Goal: Task Accomplishment & Management: Complete application form

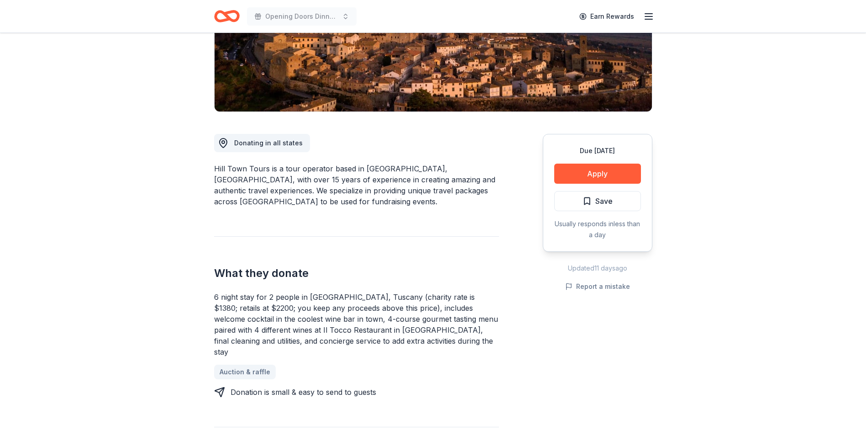
scroll to position [137, 0]
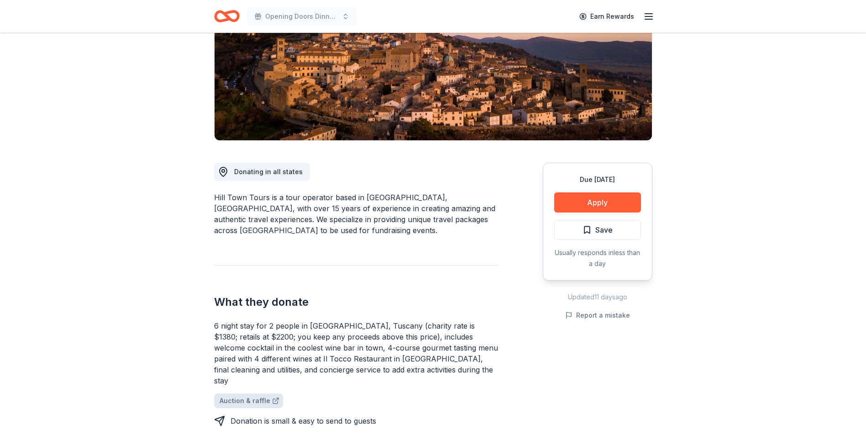
click at [224, 393] on link "Auction & raffle" at bounding box center [248, 400] width 69 height 15
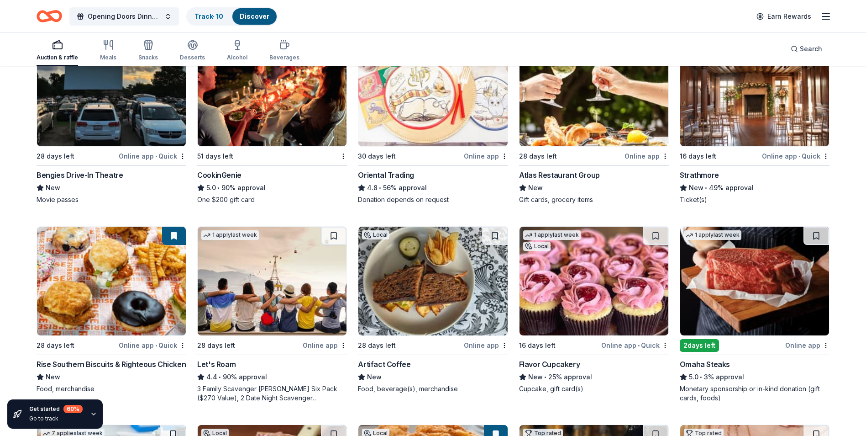
scroll to position [137, 0]
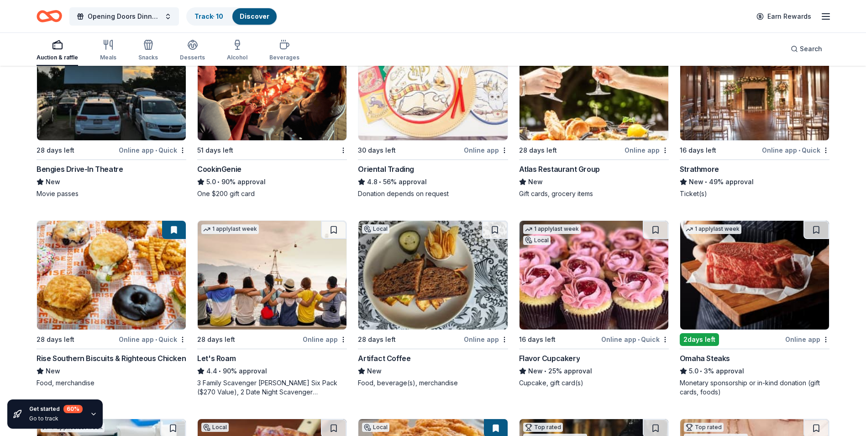
click at [562, 114] on img at bounding box center [594, 86] width 149 height 109
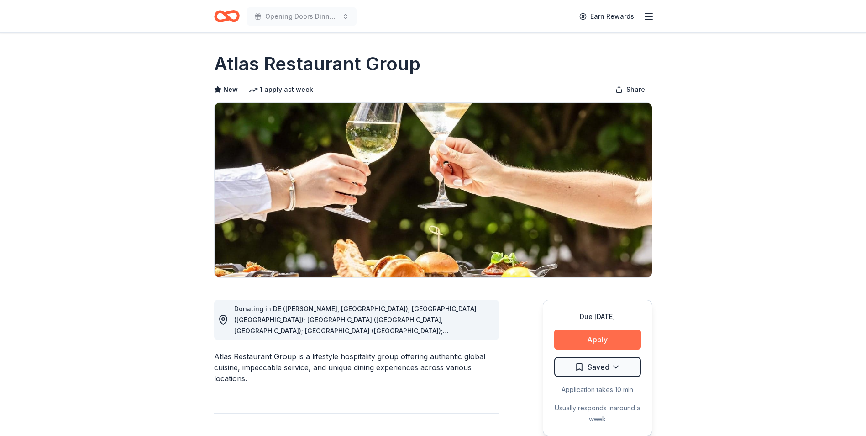
click at [599, 337] on button "Apply" at bounding box center [597, 339] width 87 height 20
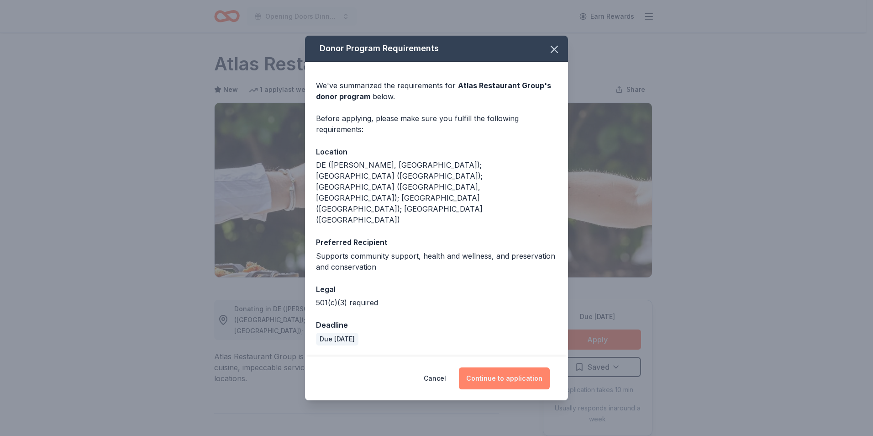
click at [487, 367] on button "Continue to application" at bounding box center [504, 378] width 91 height 22
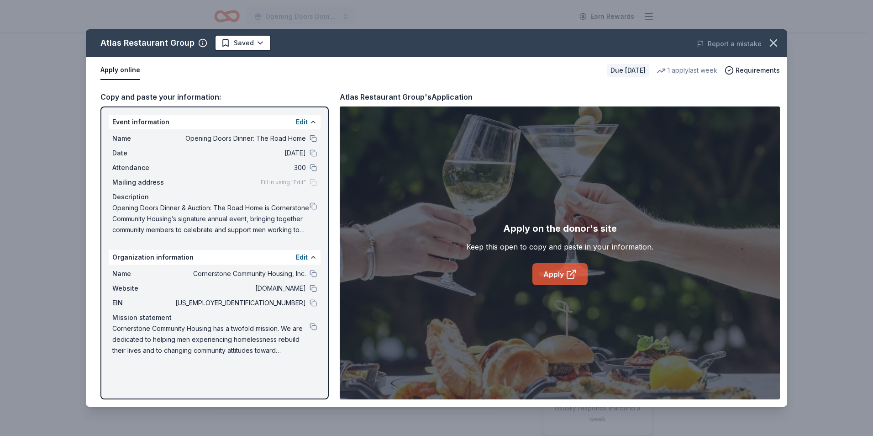
click at [536, 269] on link "Apply" at bounding box center [559, 274] width 55 height 22
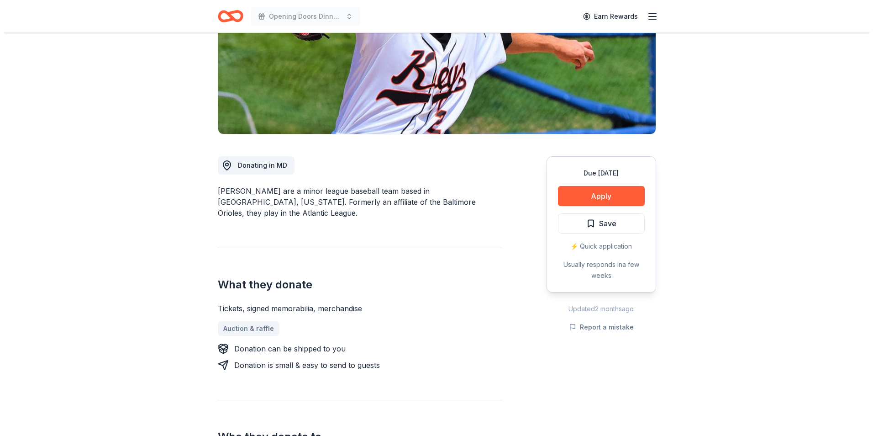
scroll to position [91, 0]
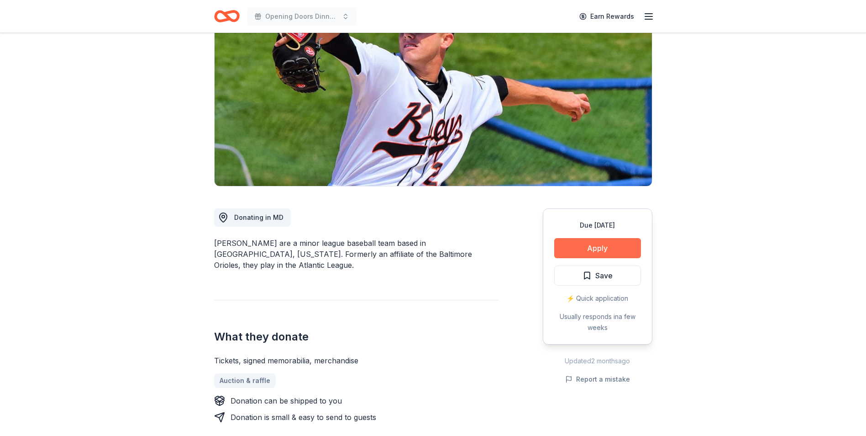
click at [599, 247] on button "Apply" at bounding box center [597, 248] width 87 height 20
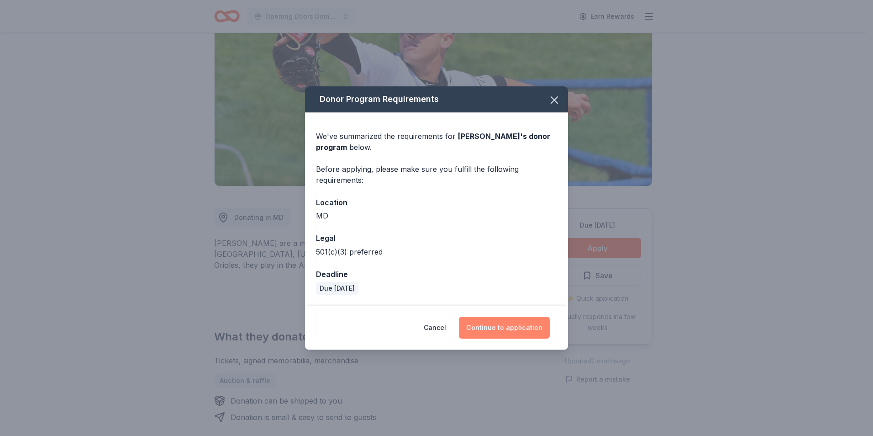
click at [516, 326] on button "Continue to application" at bounding box center [504, 327] width 91 height 22
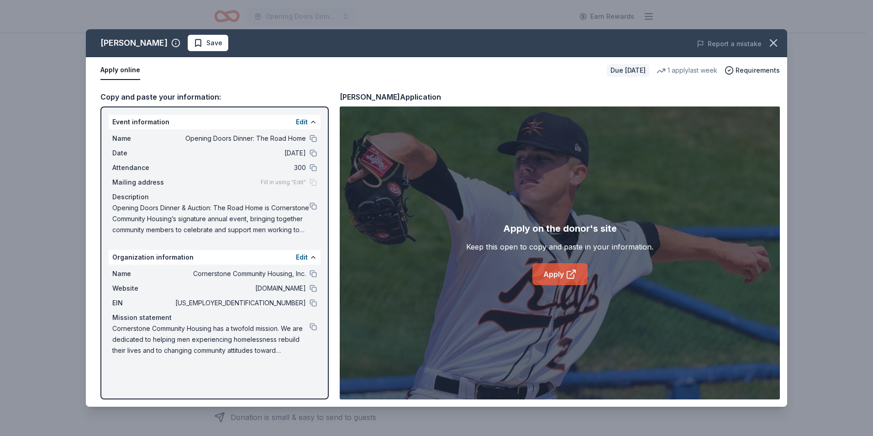
click at [549, 272] on link "Apply" at bounding box center [559, 274] width 55 height 22
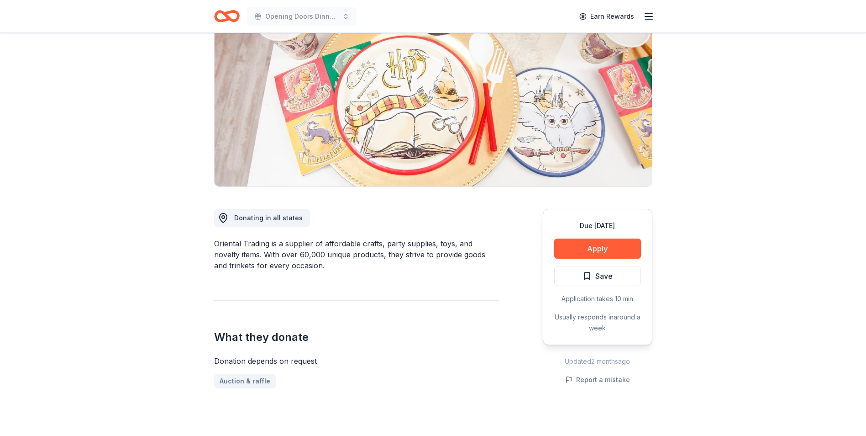
scroll to position [91, 0]
click at [606, 244] on button "Apply" at bounding box center [597, 248] width 87 height 20
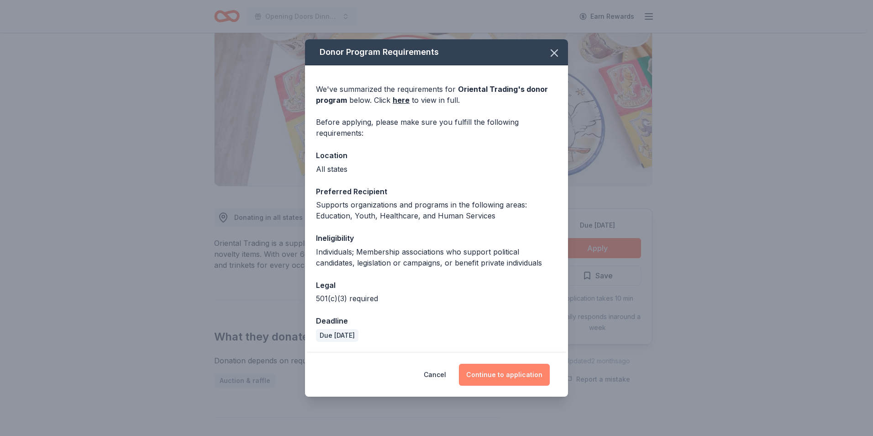
click at [507, 375] on button "Continue to application" at bounding box center [504, 374] width 91 height 22
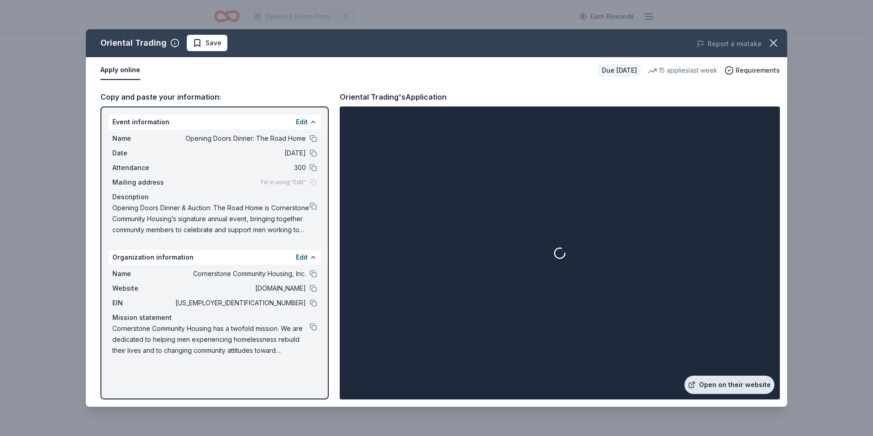
click at [753, 386] on link "Open on their website" at bounding box center [729, 384] width 90 height 18
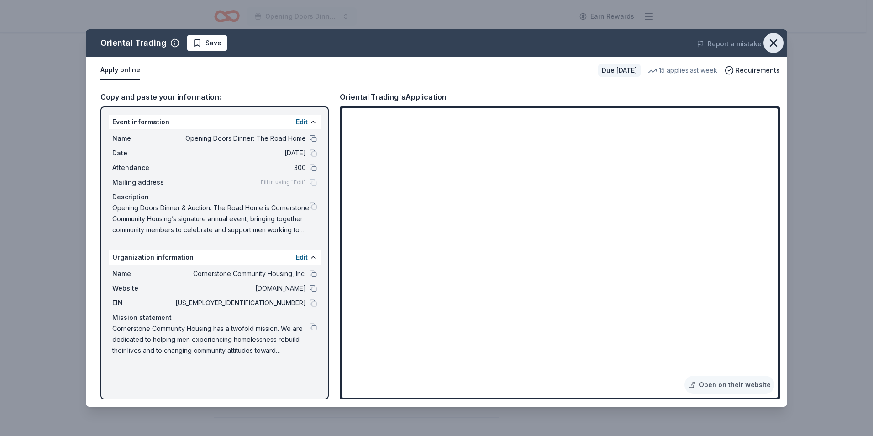
click at [776, 36] on button "button" at bounding box center [773, 43] width 20 height 20
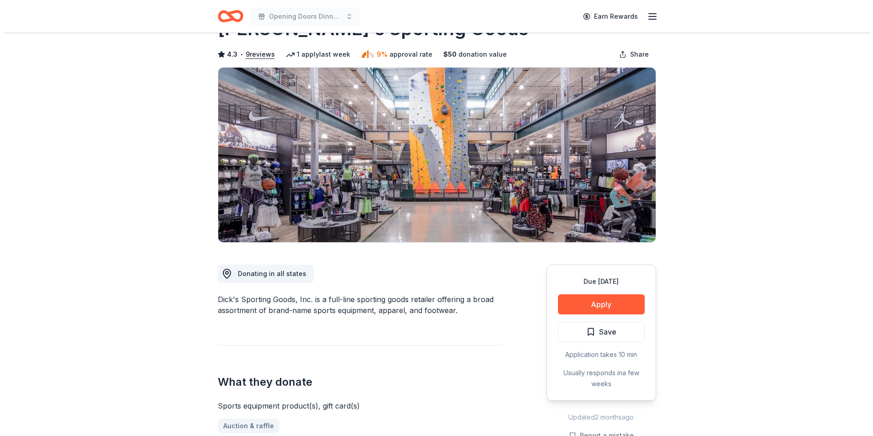
scroll to position [91, 0]
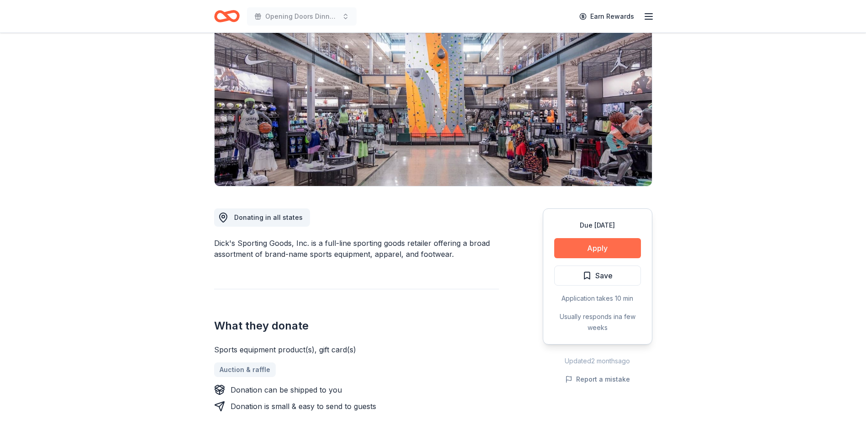
click at [602, 247] on button "Apply" at bounding box center [597, 248] width 87 height 20
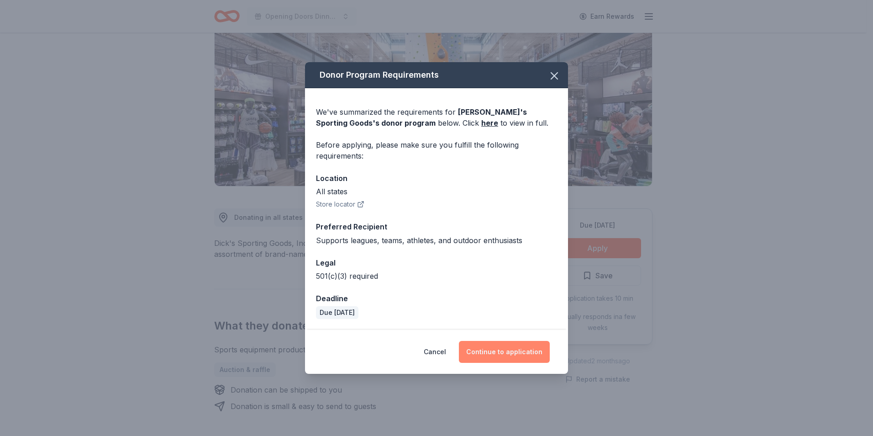
click at [515, 352] on button "Continue to application" at bounding box center [504, 352] width 91 height 22
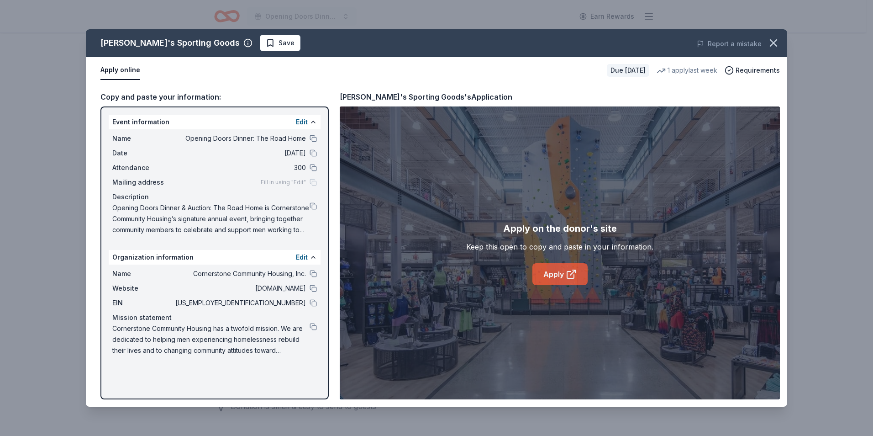
click at [557, 269] on link "Apply" at bounding box center [559, 274] width 55 height 22
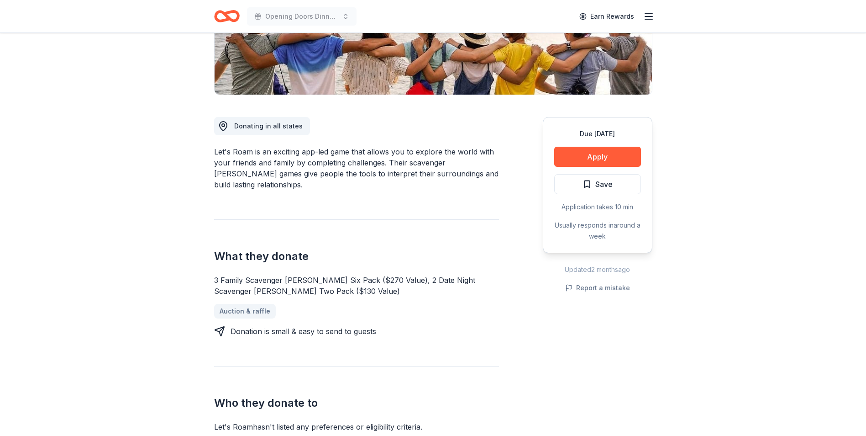
scroll to position [137, 0]
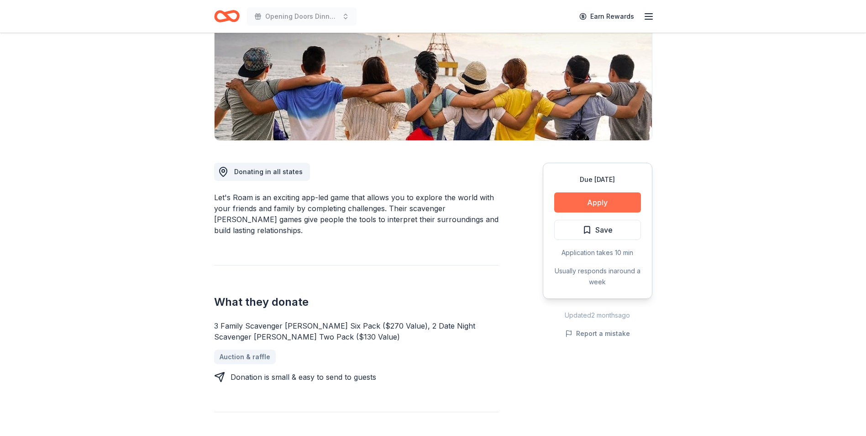
click at [617, 203] on button "Apply" at bounding box center [597, 202] width 87 height 20
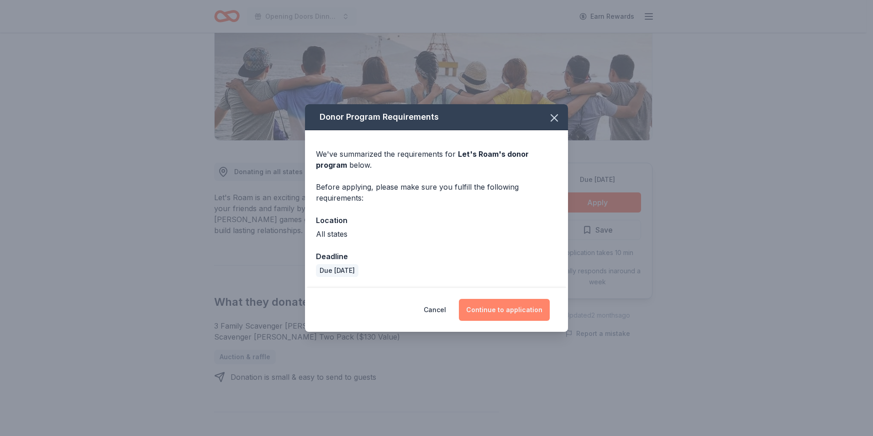
click at [524, 306] on button "Continue to application" at bounding box center [504, 310] width 91 height 22
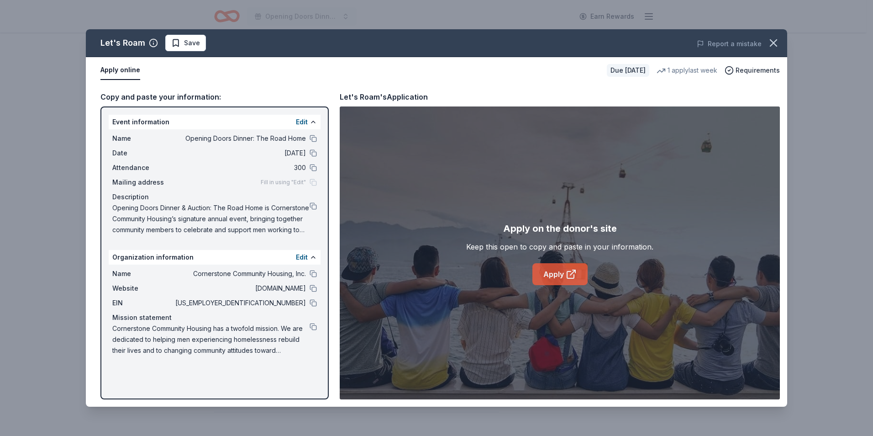
click at [566, 279] on link "Apply" at bounding box center [559, 274] width 55 height 22
click at [769, 43] on icon "button" at bounding box center [773, 43] width 13 height 13
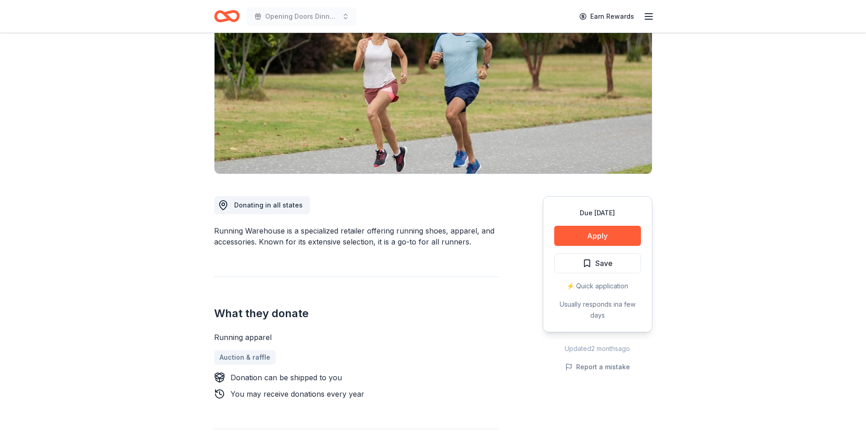
scroll to position [91, 0]
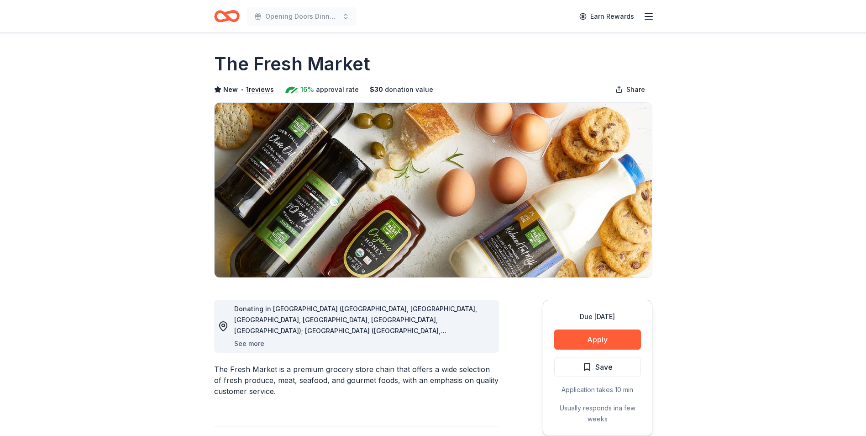
click at [250, 341] on button "See more" at bounding box center [249, 343] width 30 height 11
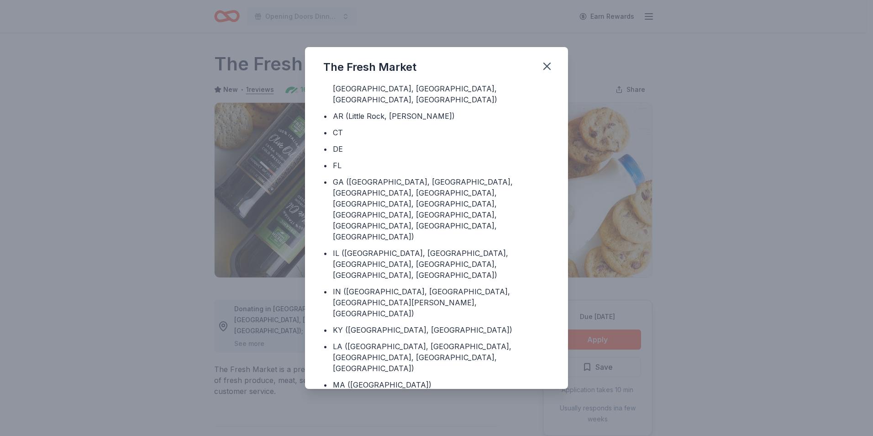
scroll to position [46, 0]
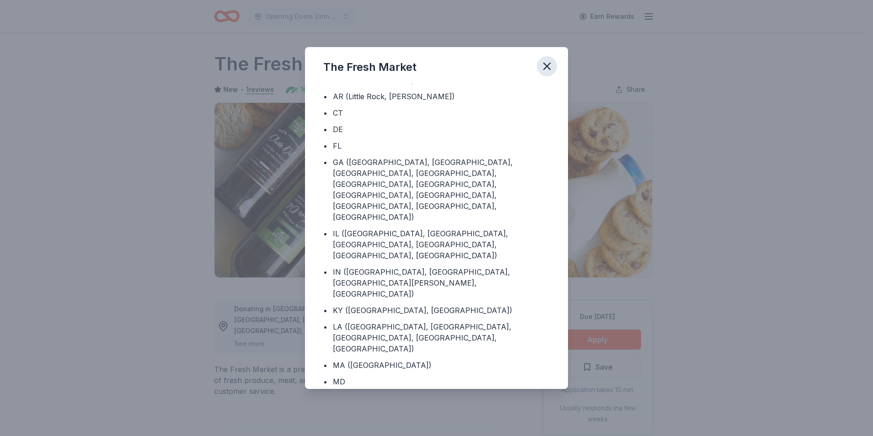
click at [545, 64] on icon "button" at bounding box center [547, 66] width 6 height 6
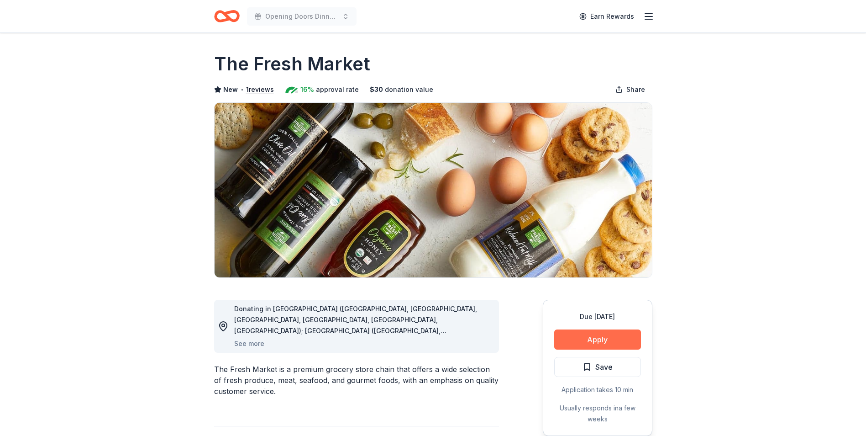
click at [595, 337] on button "Apply" at bounding box center [597, 339] width 87 height 20
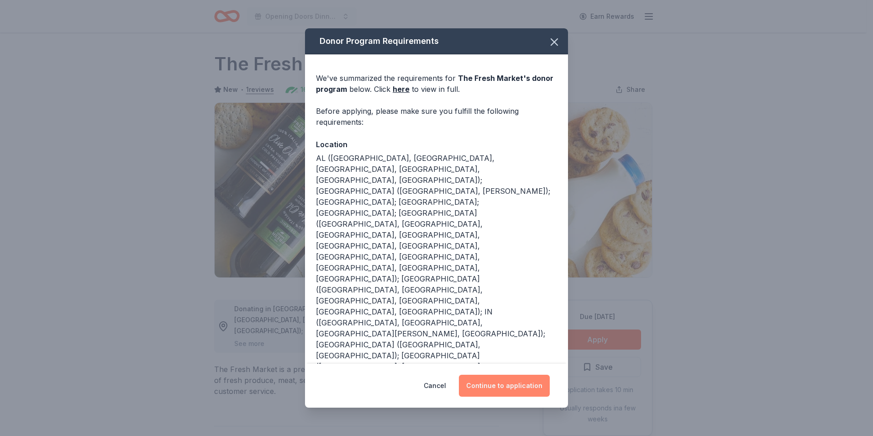
click at [494, 384] on button "Continue to application" at bounding box center [504, 385] width 91 height 22
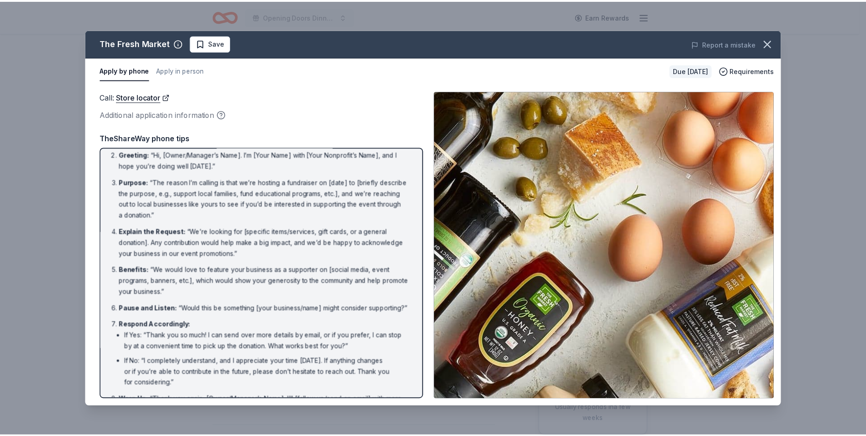
scroll to position [0, 0]
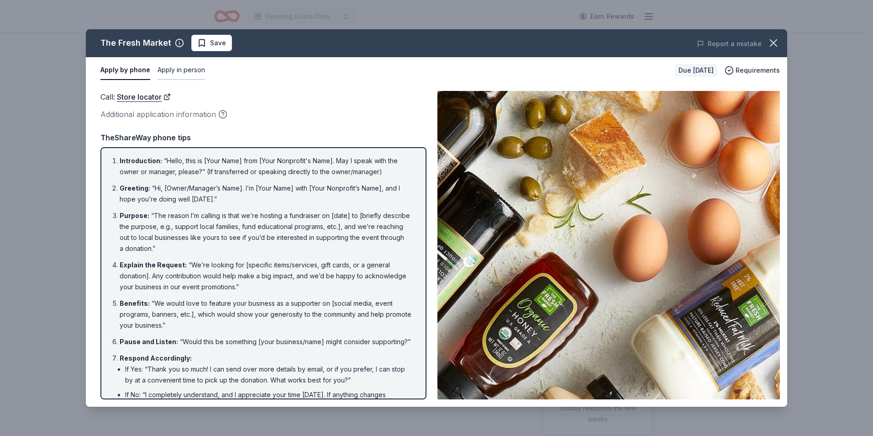
click at [184, 67] on button "Apply in person" at bounding box center [181, 70] width 47 height 19
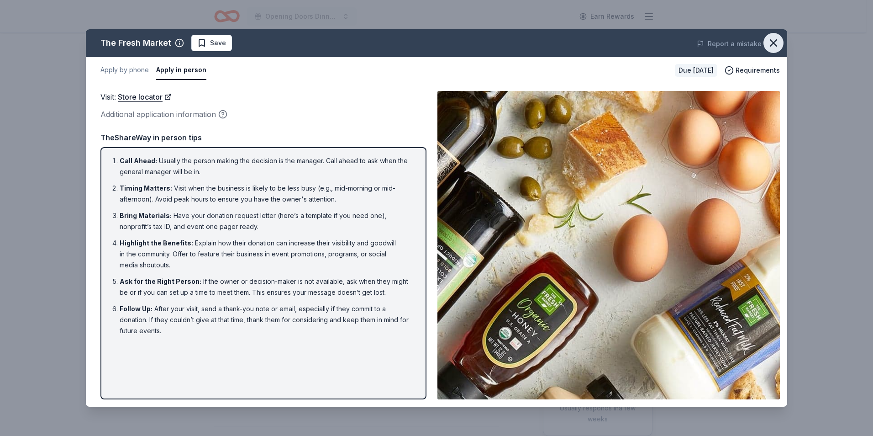
click at [775, 39] on icon "button" at bounding box center [773, 43] width 13 height 13
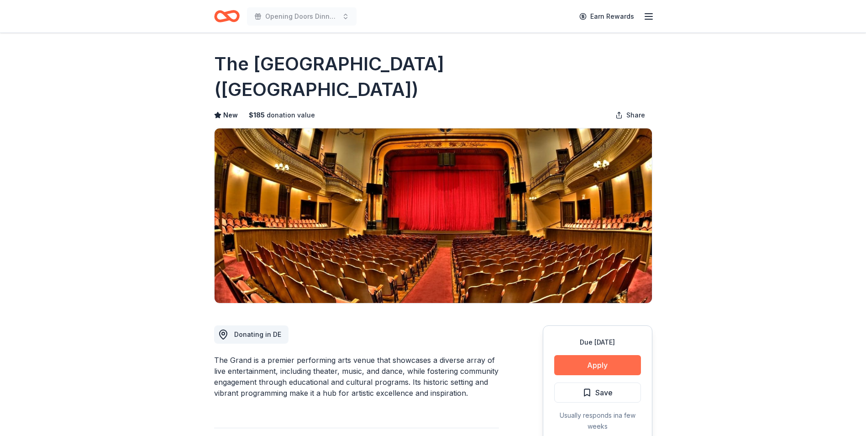
click at [593, 355] on button "Apply" at bounding box center [597, 365] width 87 height 20
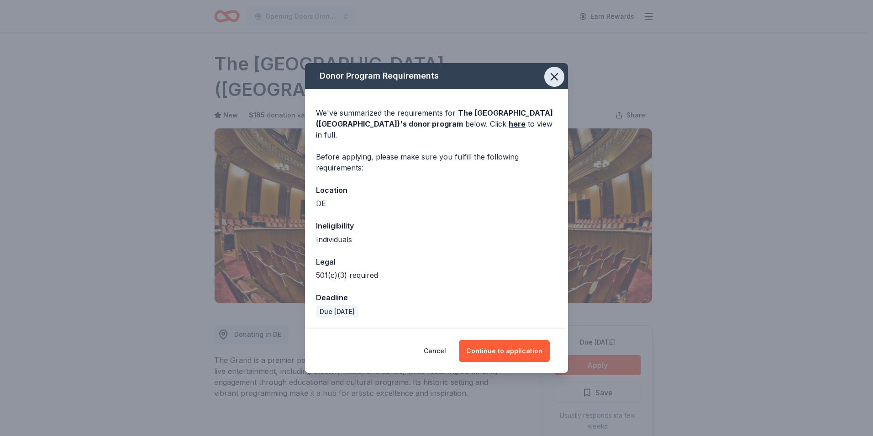
click at [557, 81] on icon "button" at bounding box center [554, 76] width 13 height 13
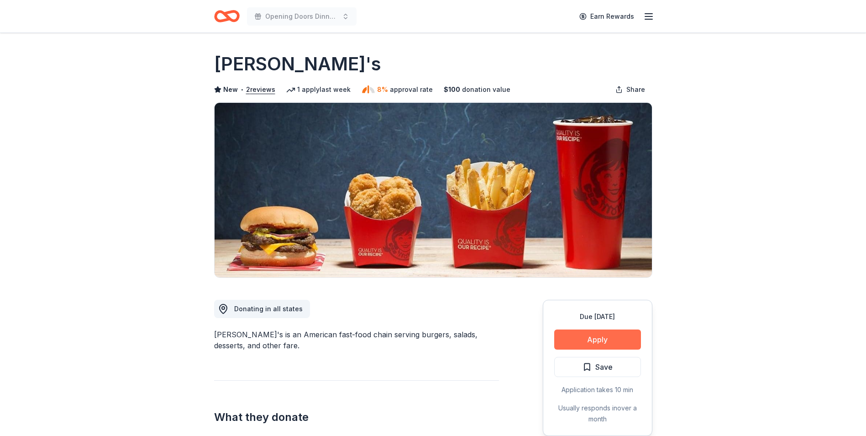
click at [594, 334] on button "Apply" at bounding box center [597, 339] width 87 height 20
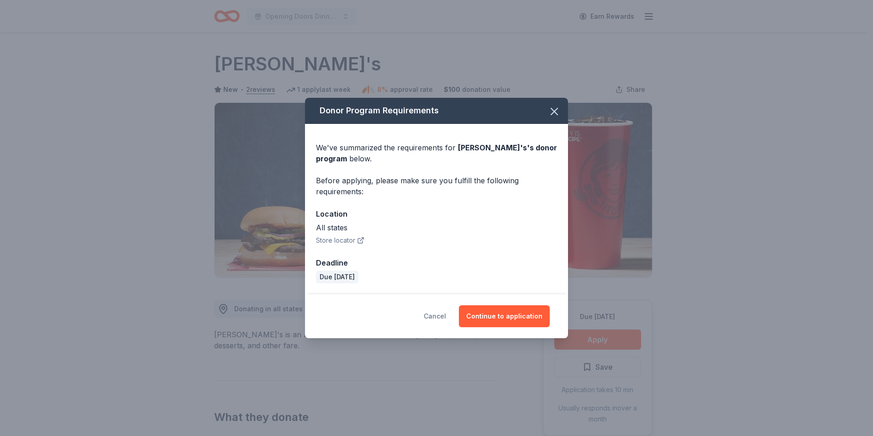
click at [433, 315] on button "Cancel" at bounding box center [435, 316] width 22 height 22
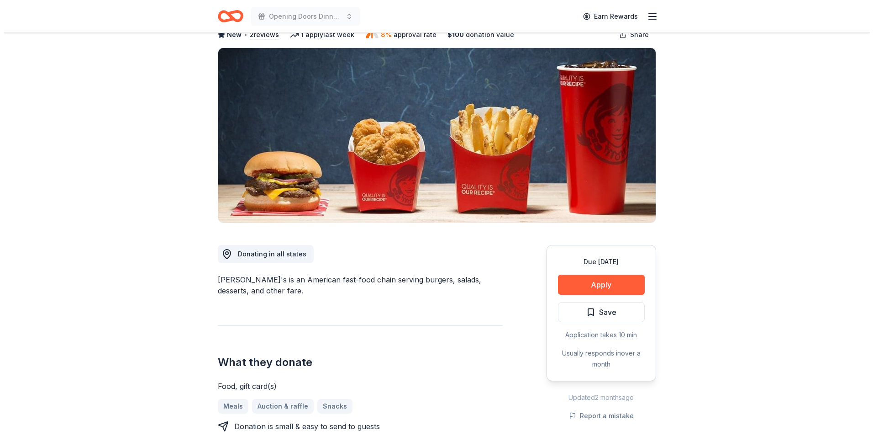
scroll to position [46, 0]
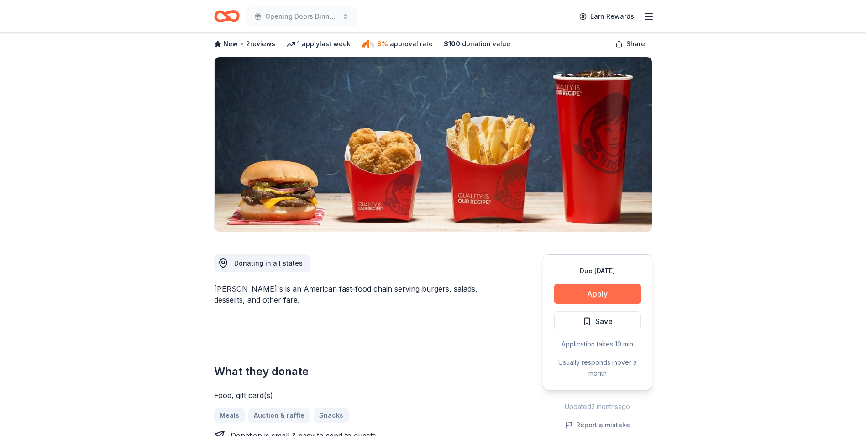
click at [597, 297] on button "Apply" at bounding box center [597, 294] width 87 height 20
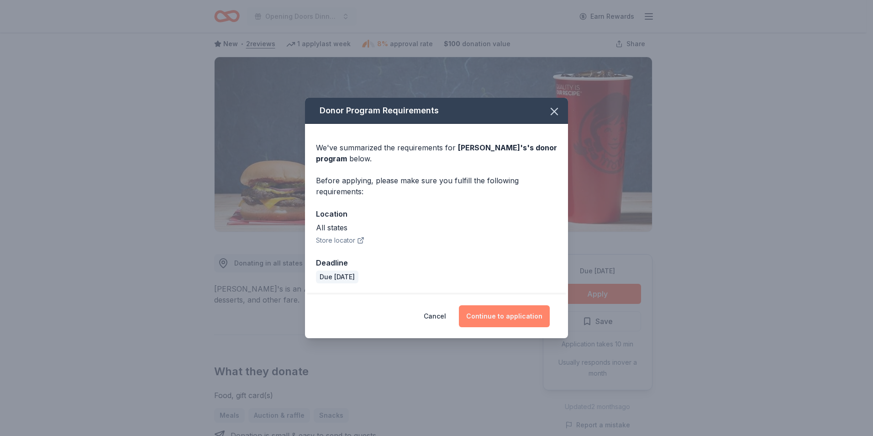
click at [491, 315] on button "Continue to application" at bounding box center [504, 316] width 91 height 22
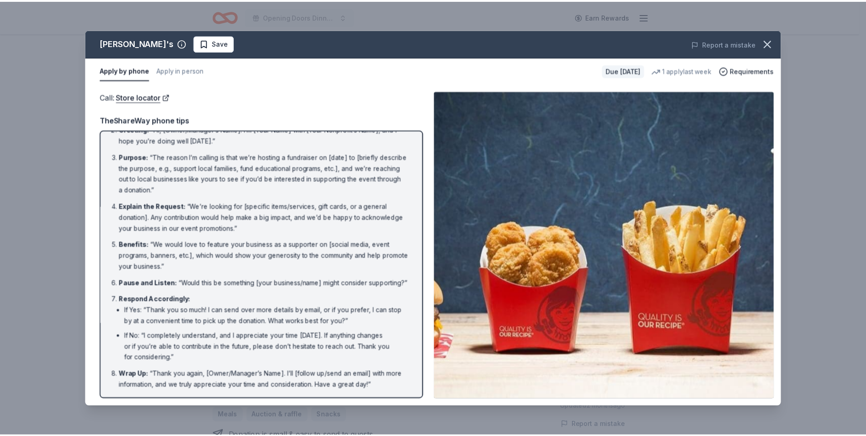
scroll to position [0, 0]
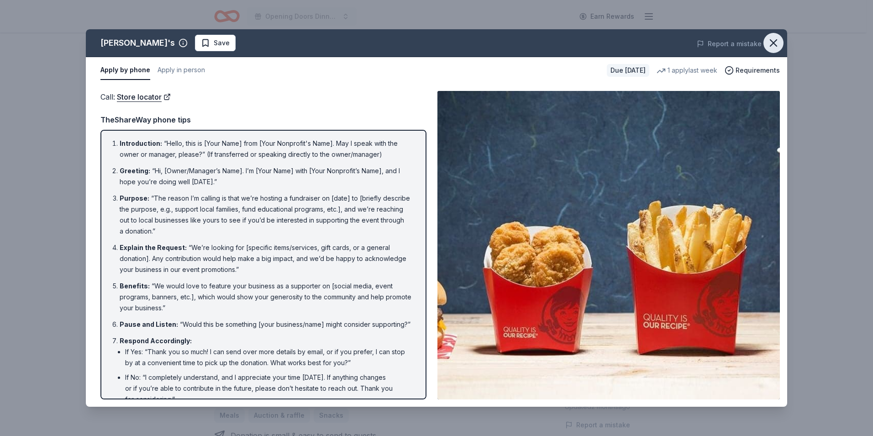
click at [771, 42] on icon "button" at bounding box center [773, 43] width 13 height 13
